Goal: Find specific page/section: Find specific page/section

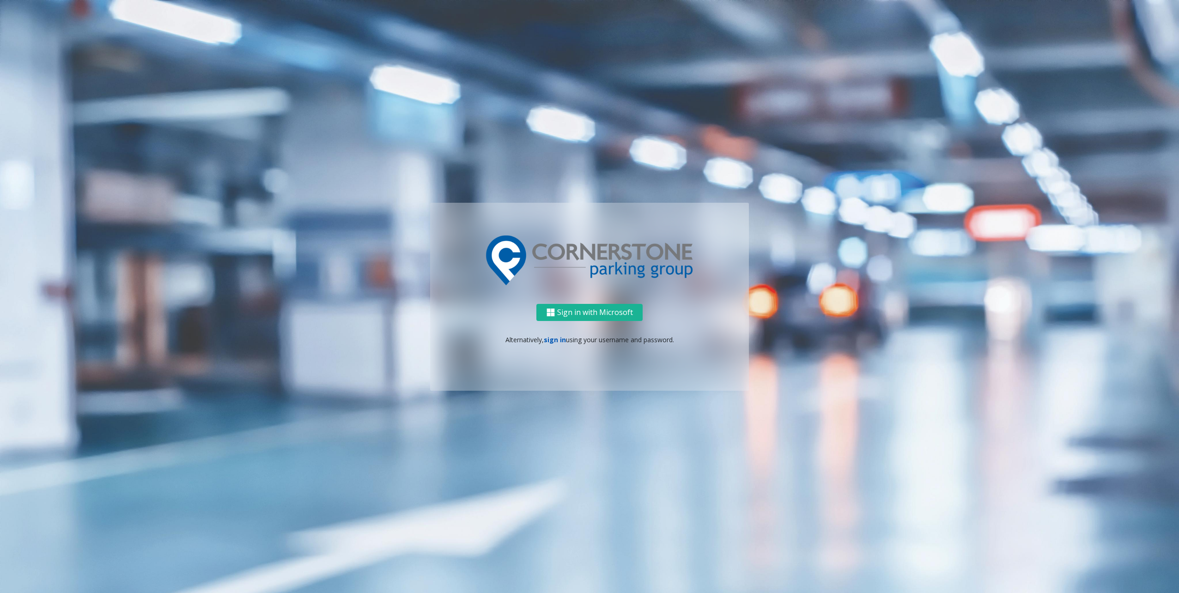
click at [558, 340] on link "sign in" at bounding box center [555, 339] width 22 height 9
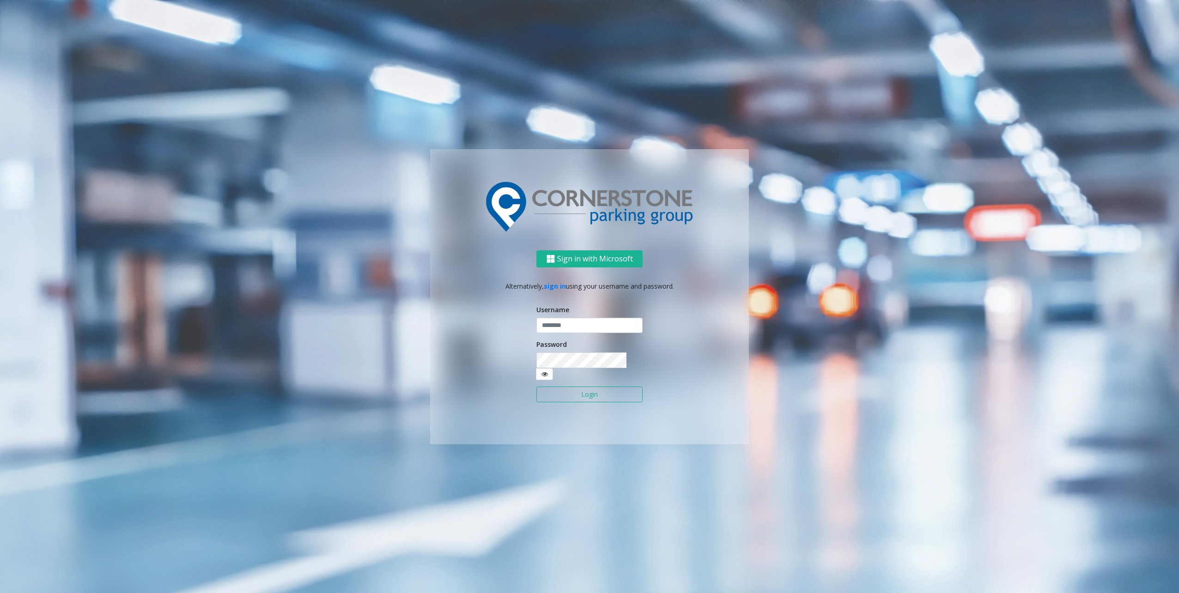
click at [566, 340] on form "Username Password Login" at bounding box center [589, 358] width 106 height 107
click at [570, 332] on input "text" at bounding box center [589, 326] width 106 height 16
type input "********"
click at [586, 358] on div "Password" at bounding box center [589, 360] width 106 height 41
click at [553, 371] on span at bounding box center [544, 374] width 17 height 12
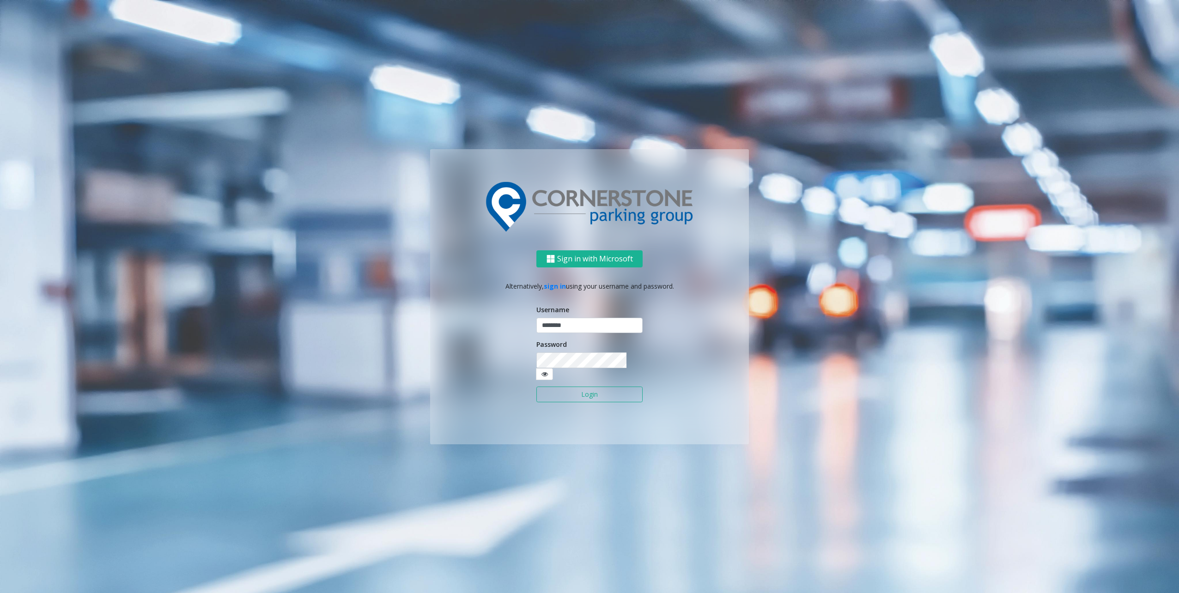
click at [553, 368] on span at bounding box center [544, 374] width 17 height 12
click at [548, 371] on icon at bounding box center [544, 374] width 6 height 6
click at [593, 389] on button "Login" at bounding box center [589, 395] width 106 height 16
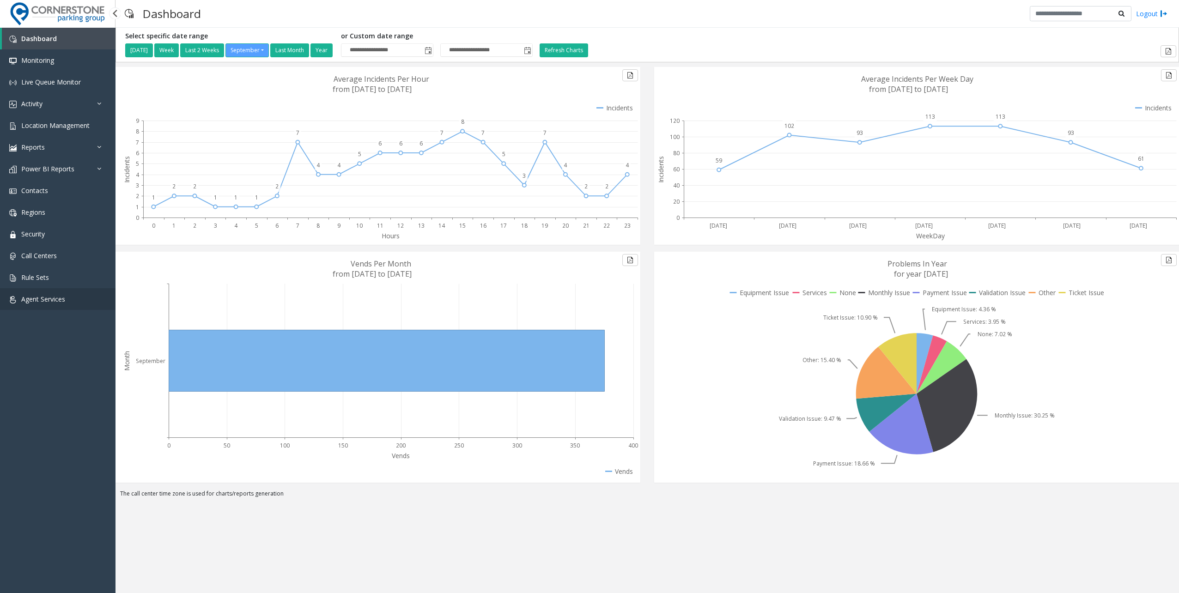
click at [41, 299] on span "Agent Services" at bounding box center [43, 299] width 44 height 9
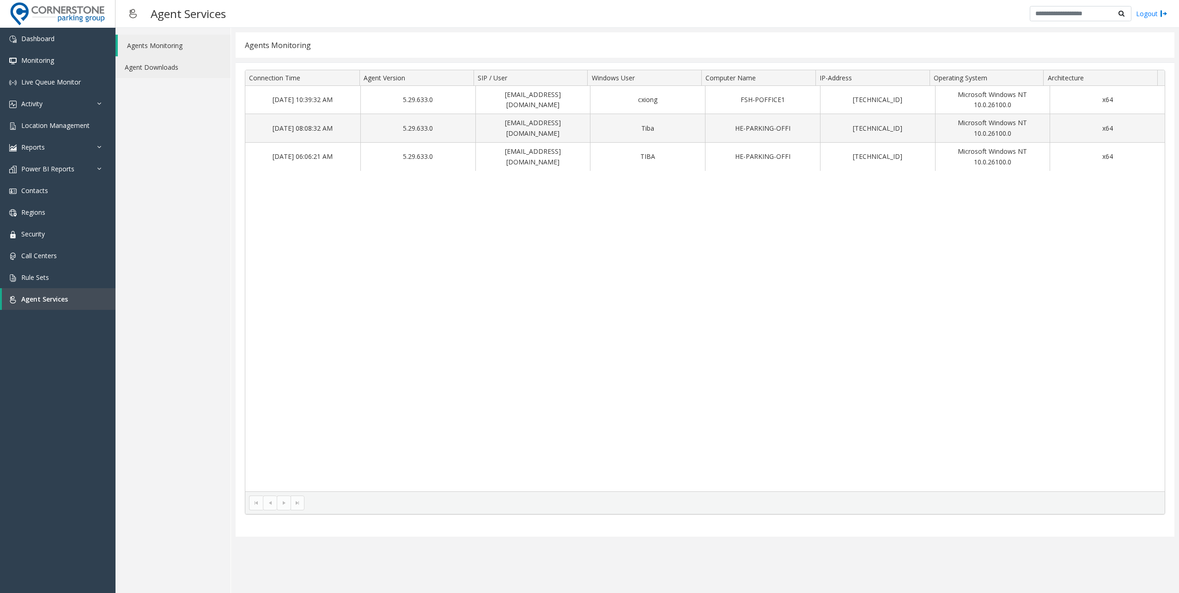
click at [189, 78] on link "Agent Downloads" at bounding box center [172, 67] width 115 height 22
